Goal: Task Accomplishment & Management: Manage account settings

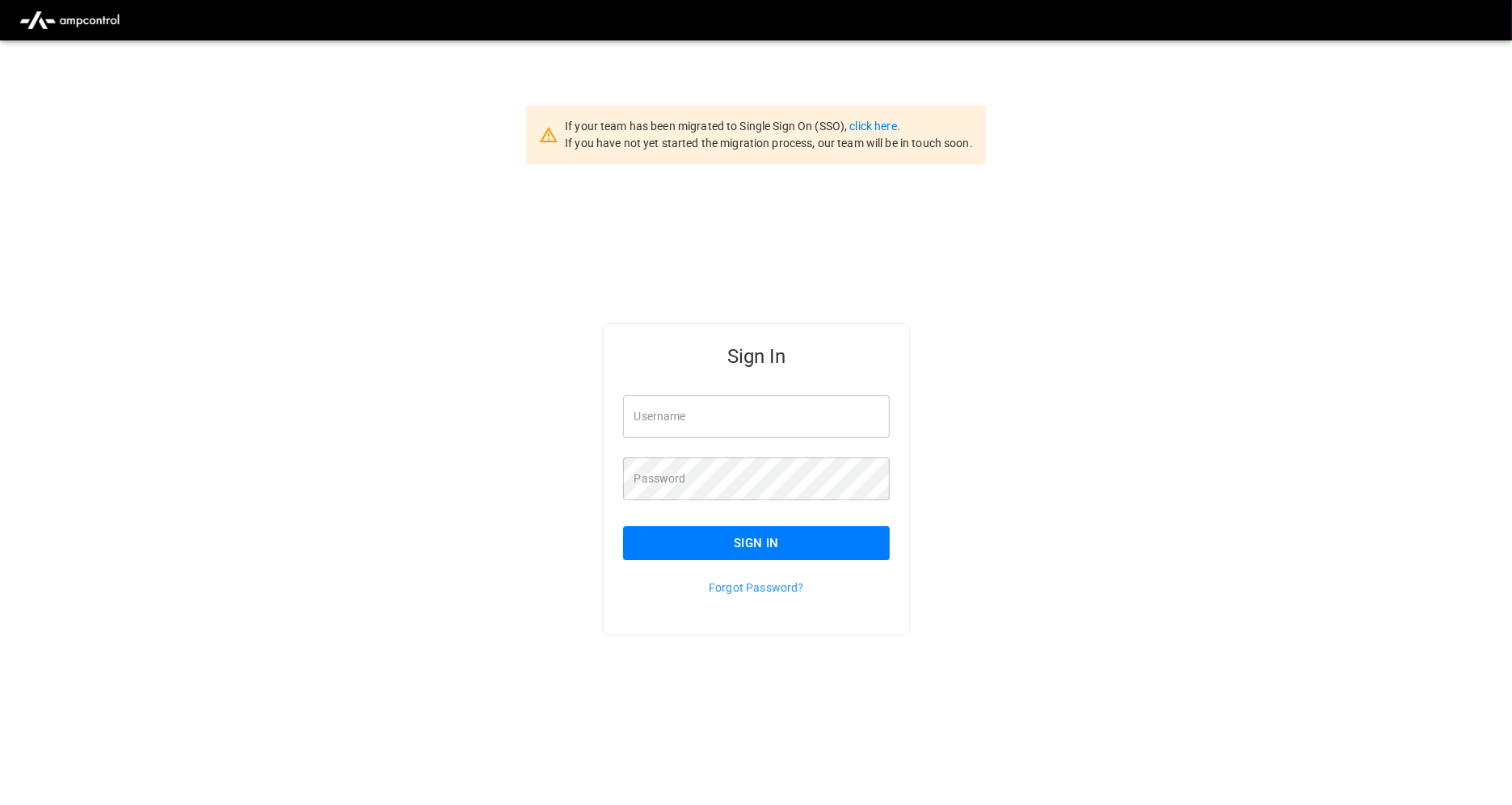
click at [710, 422] on input "Username" at bounding box center [756, 417] width 267 height 43
type input "**********"
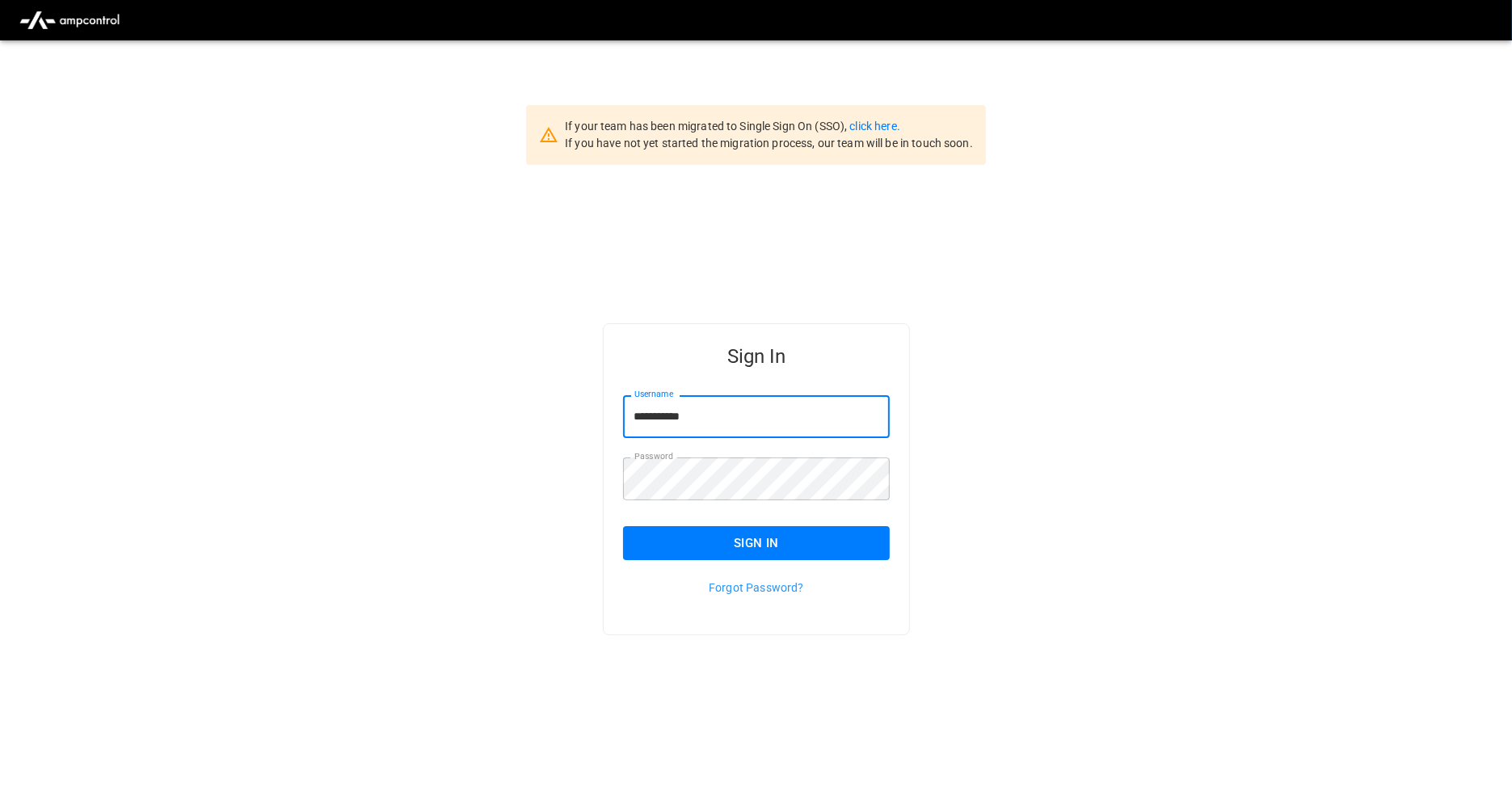
click at [711, 542] on button "Sign In" at bounding box center [756, 543] width 267 height 34
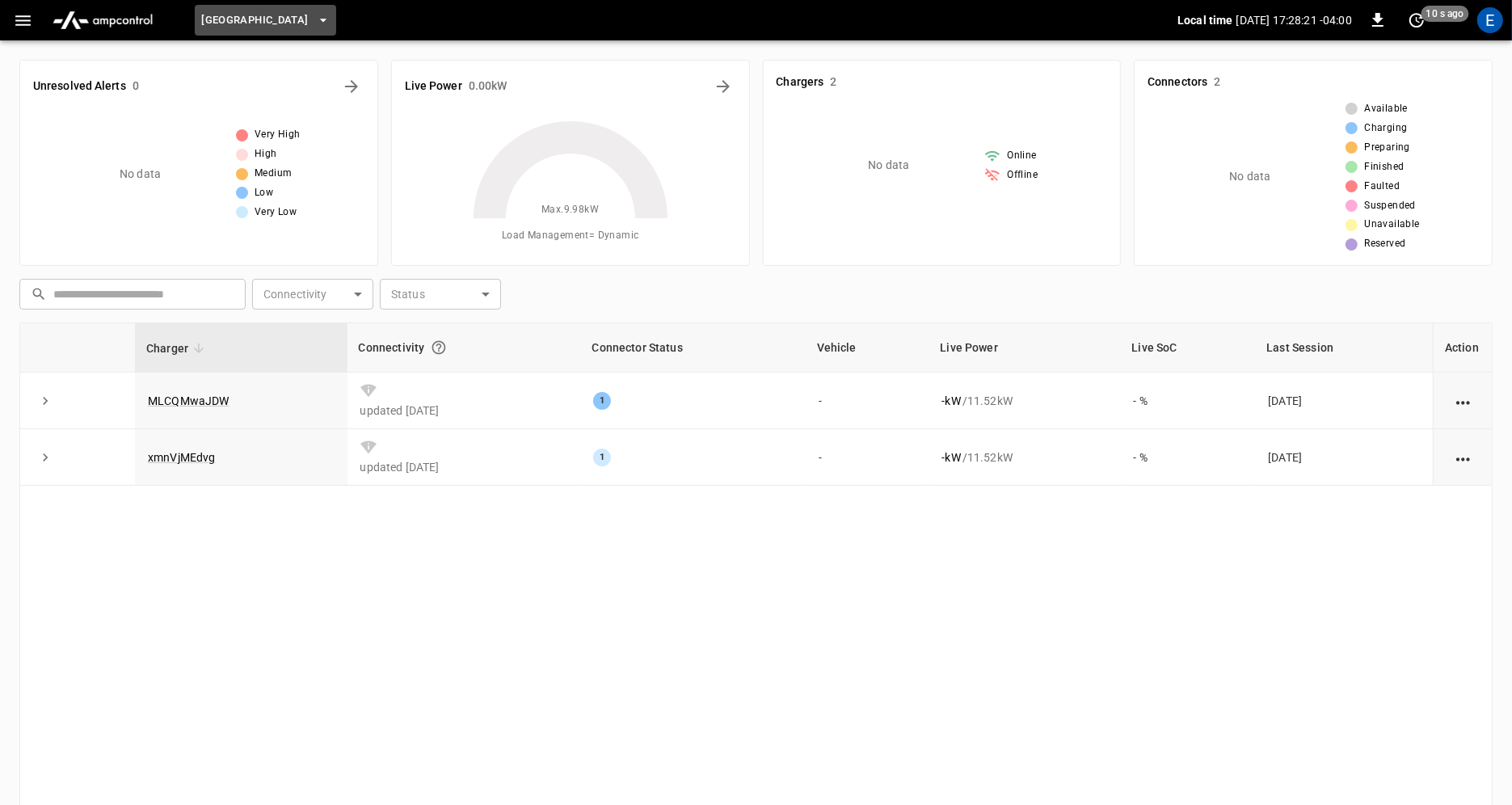
click at [331, 17] on icon "button" at bounding box center [323, 20] width 16 height 16
